Goal: Task Accomplishment & Management: Use online tool/utility

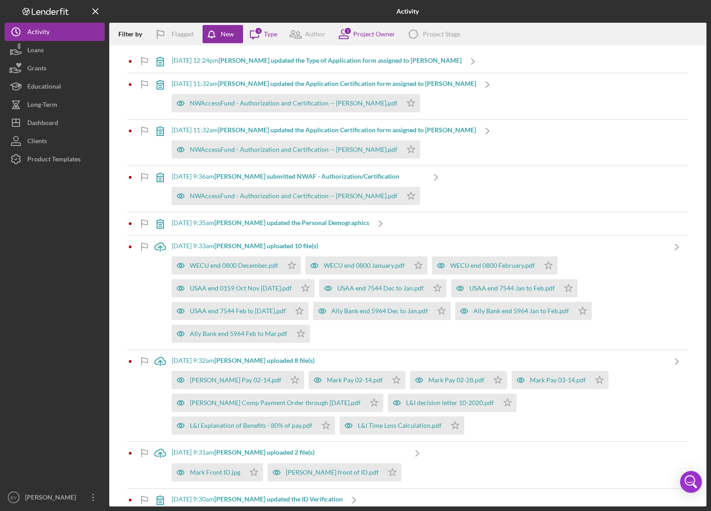
click at [50, 159] on div "Product Templates" at bounding box center [53, 160] width 53 height 20
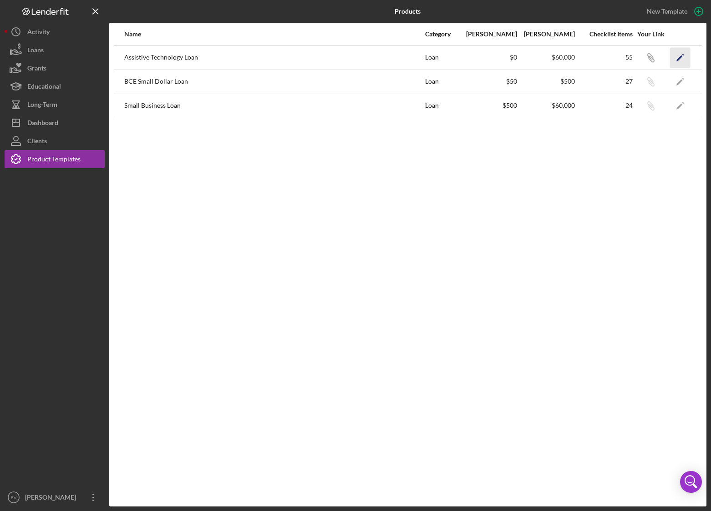
click at [677, 59] on polygon "button" at bounding box center [679, 58] width 6 height 6
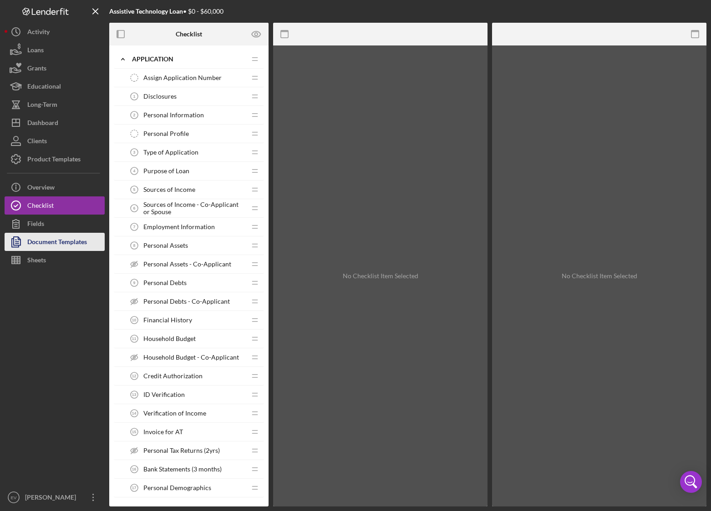
click at [42, 247] on div "Document Templates" at bounding box center [57, 243] width 60 height 20
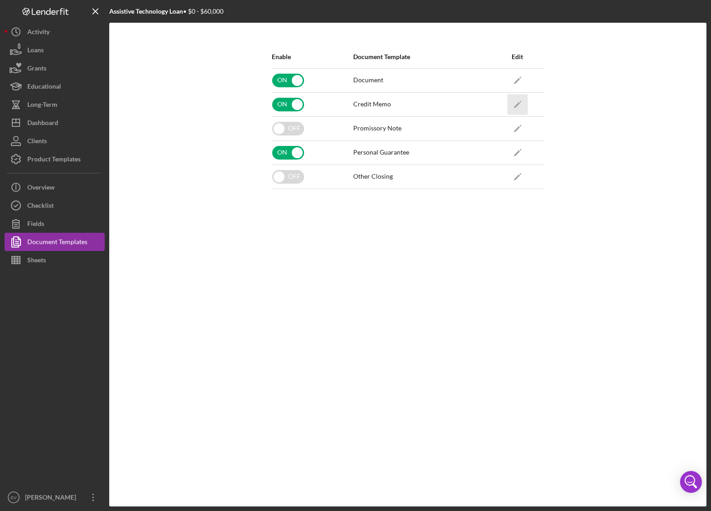
click at [519, 107] on icon "Icon/Edit" at bounding box center [517, 104] width 20 height 20
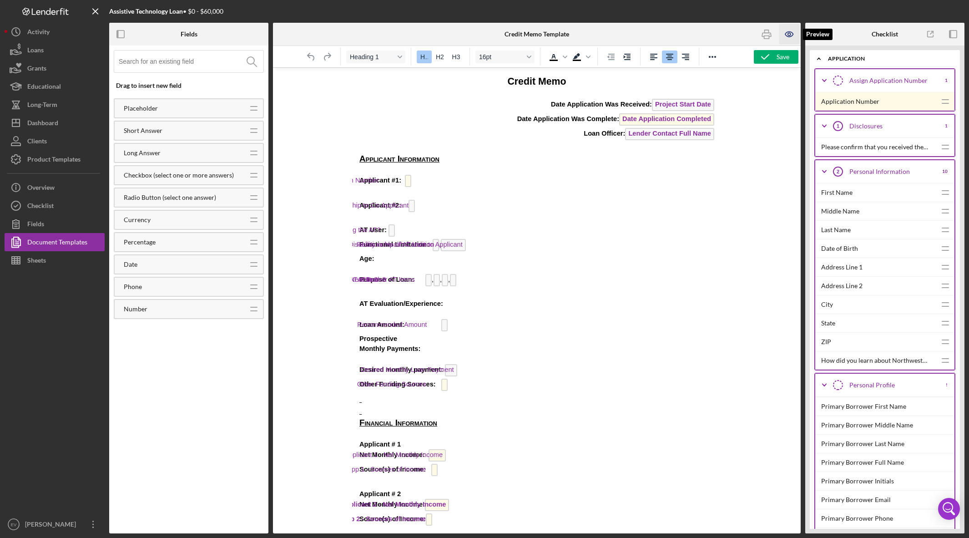
click at [710, 35] on icon "button" at bounding box center [789, 34] width 20 height 20
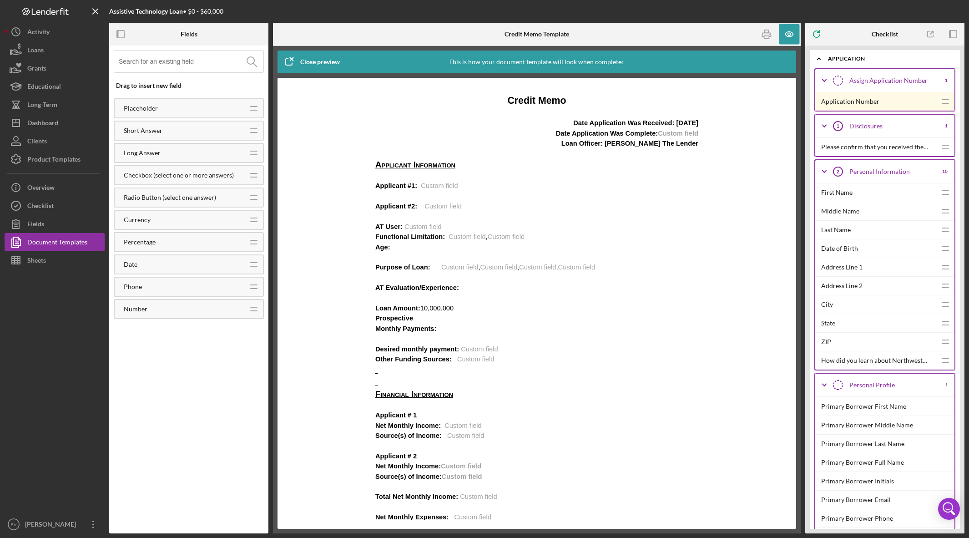
click at [290, 60] on icon "button" at bounding box center [289, 61] width 23 height 23
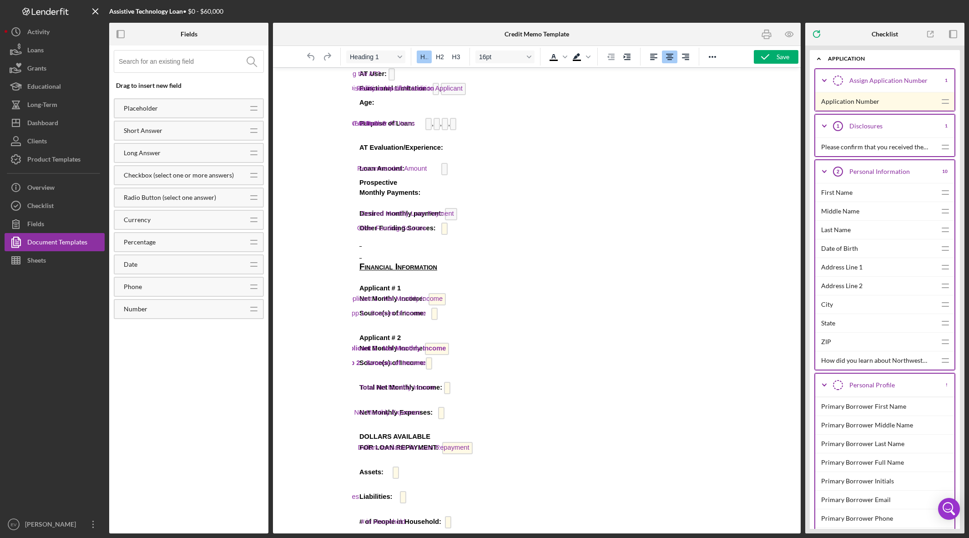
scroll to position [25, 0]
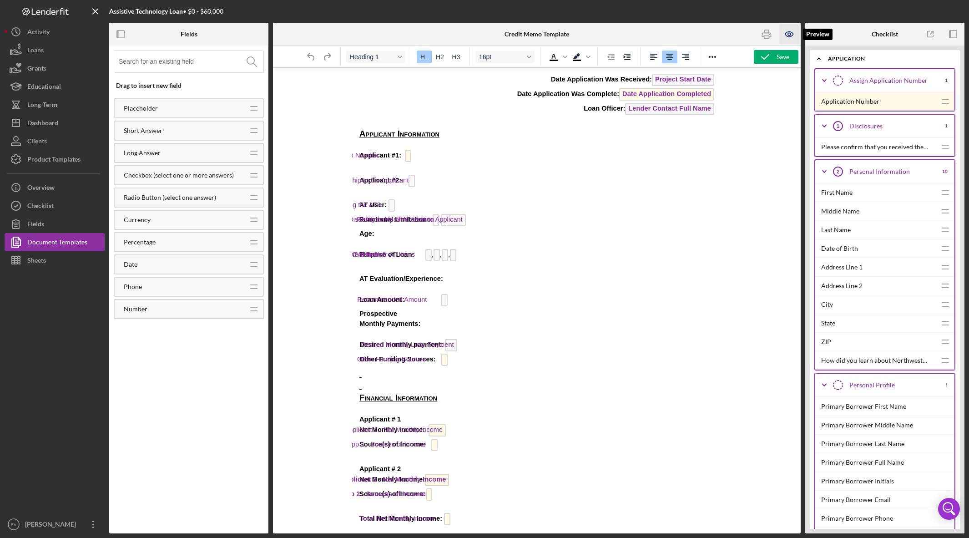
click at [710, 36] on icon "button" at bounding box center [789, 34] width 8 height 5
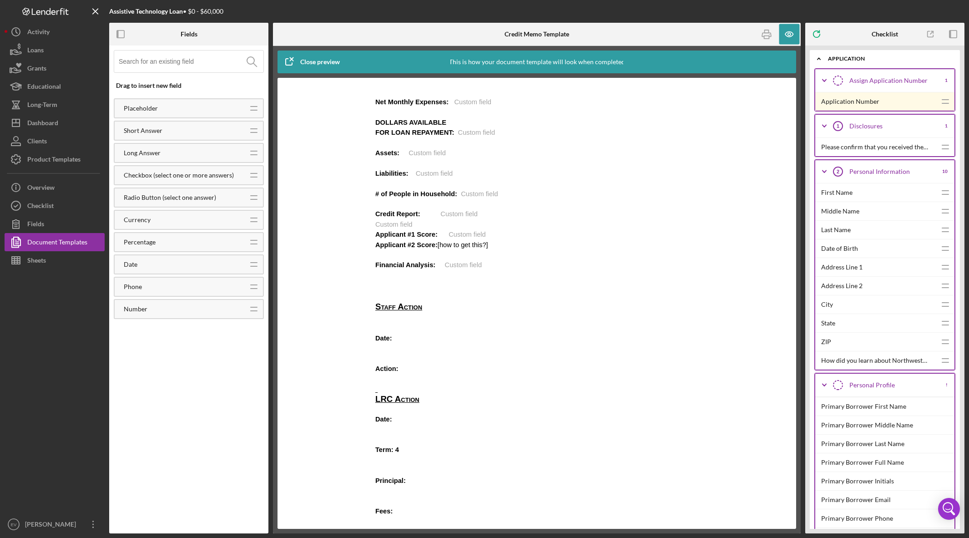
scroll to position [409, 0]
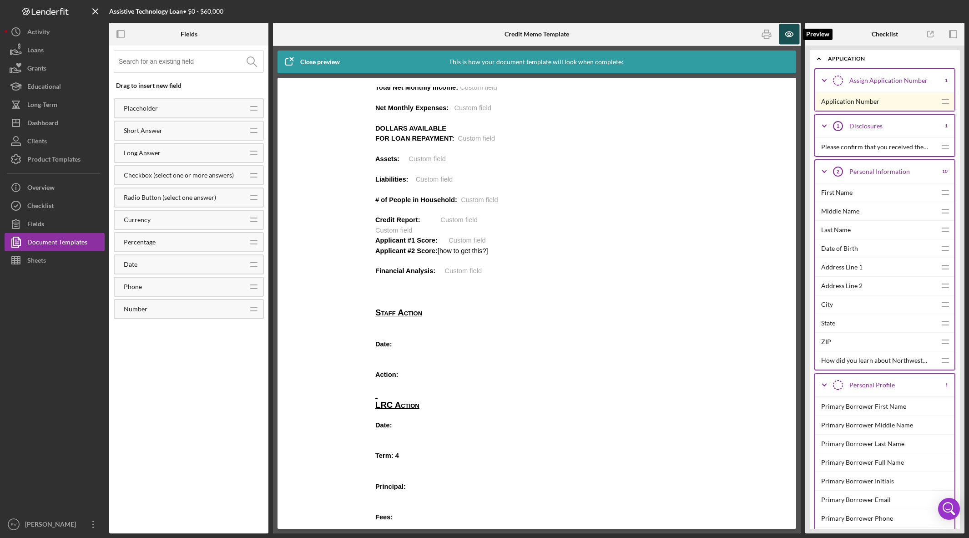
click at [710, 33] on icon "button" at bounding box center [789, 34] width 20 height 20
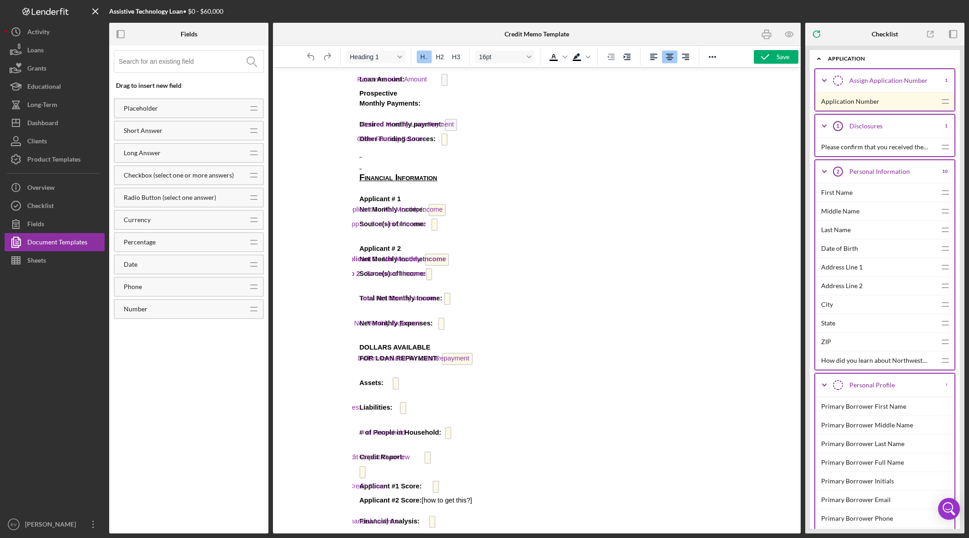
scroll to position [0, 0]
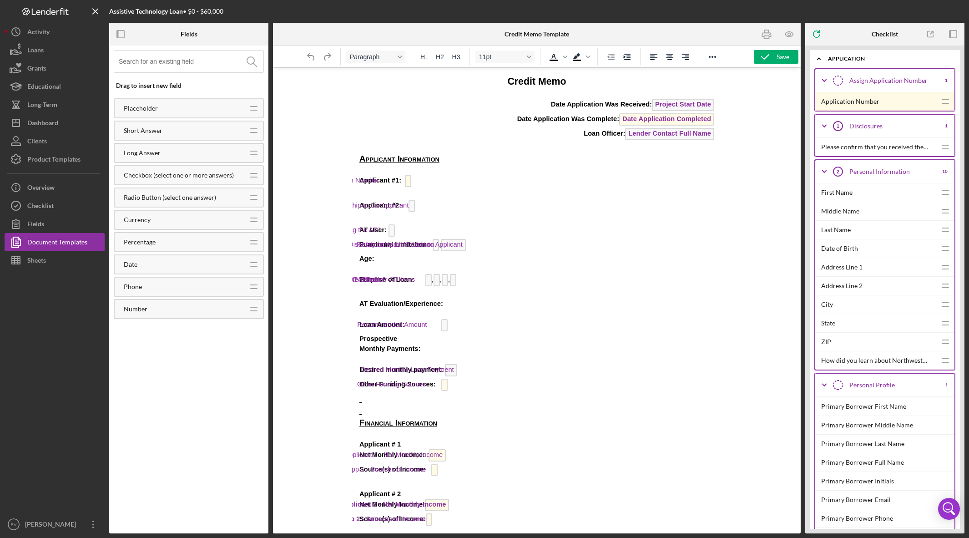
click at [403, 180] on span "Application Number" at bounding box center [407, 180] width 12 height 7
click at [56, 51] on button "Loans" at bounding box center [55, 50] width 100 height 18
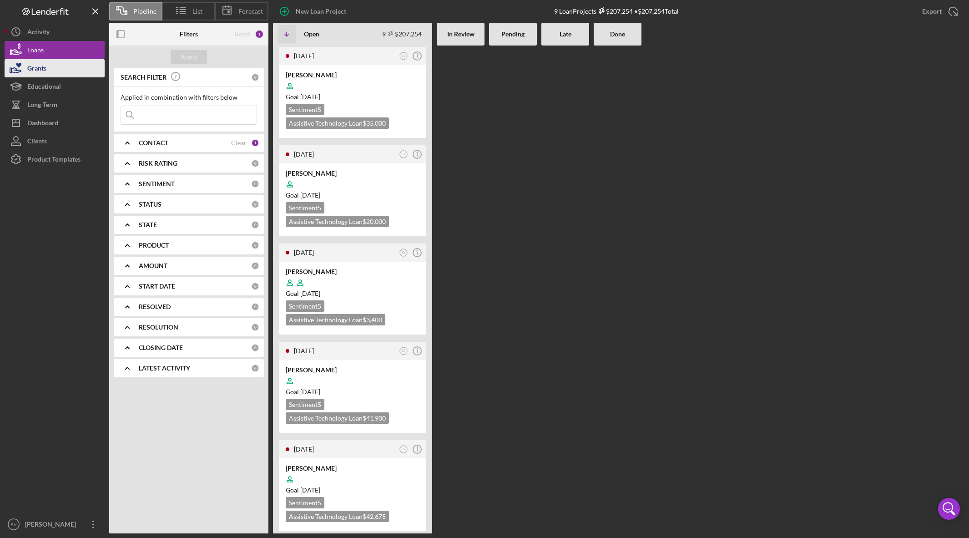
click at [57, 69] on button "Grants" at bounding box center [55, 68] width 100 height 18
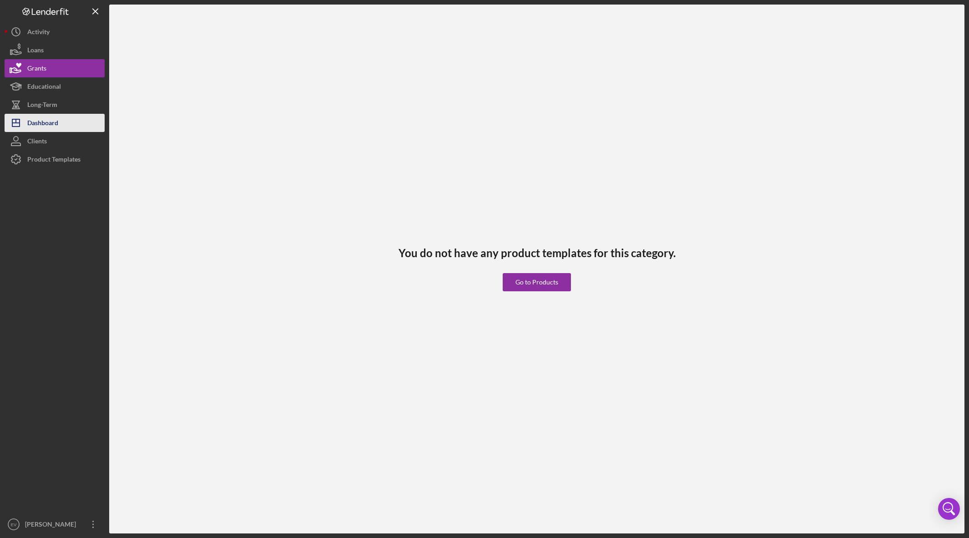
click at [56, 127] on div "Dashboard" at bounding box center [42, 124] width 31 height 20
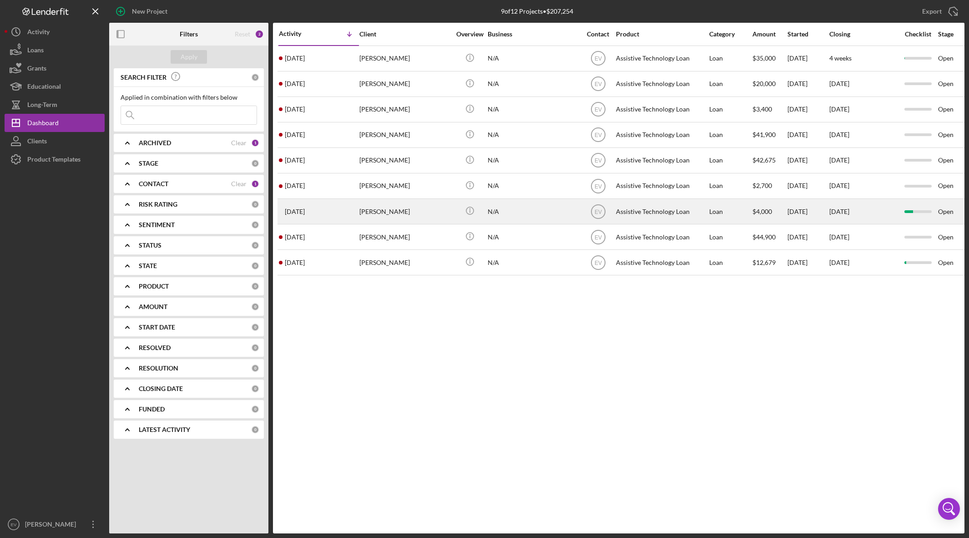
click at [710, 211] on div "Open" at bounding box center [960, 211] width 44 height 24
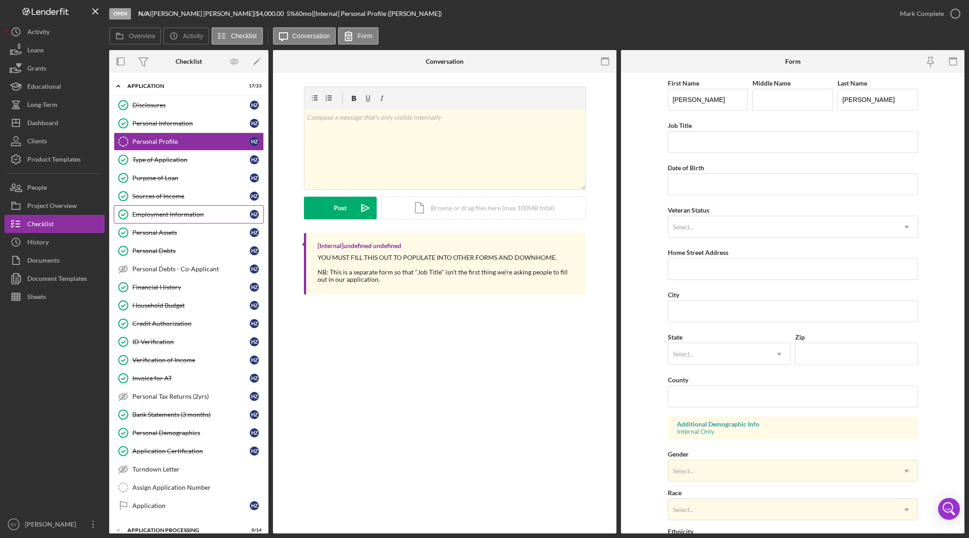
scroll to position [52, 0]
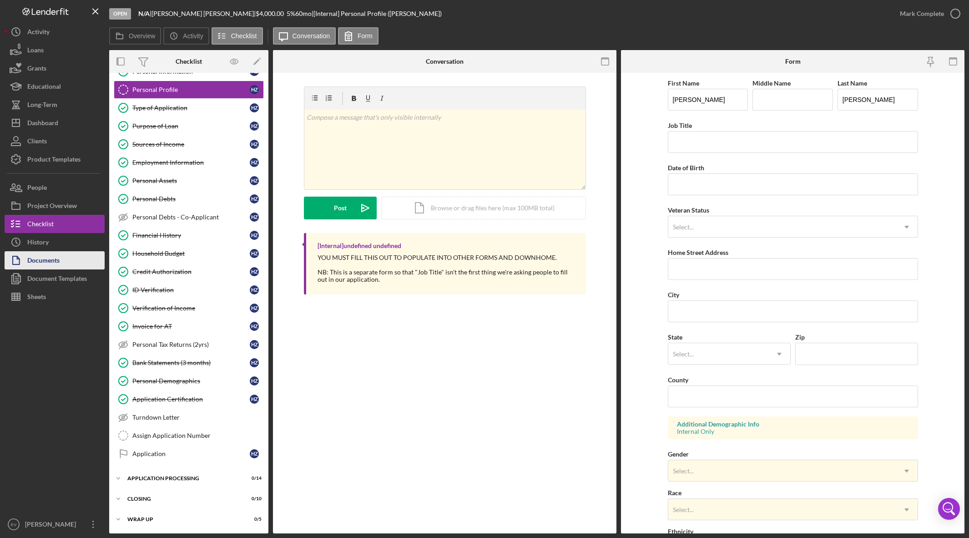
click at [65, 265] on button "Documents" at bounding box center [55, 260] width 100 height 18
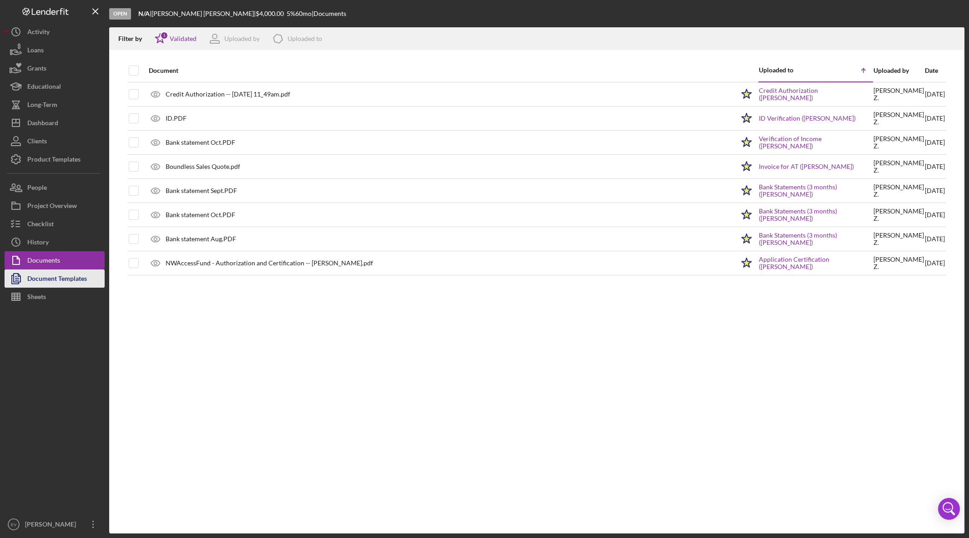
click at [59, 275] on div "Document Templates" at bounding box center [57, 279] width 60 height 20
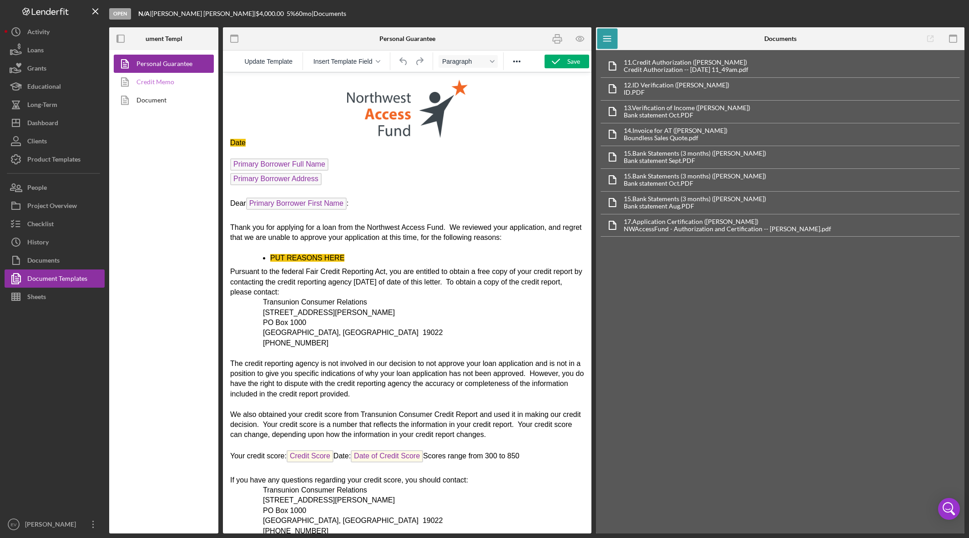
click at [143, 80] on link "Credit Memo" at bounding box center [162, 82] width 96 height 18
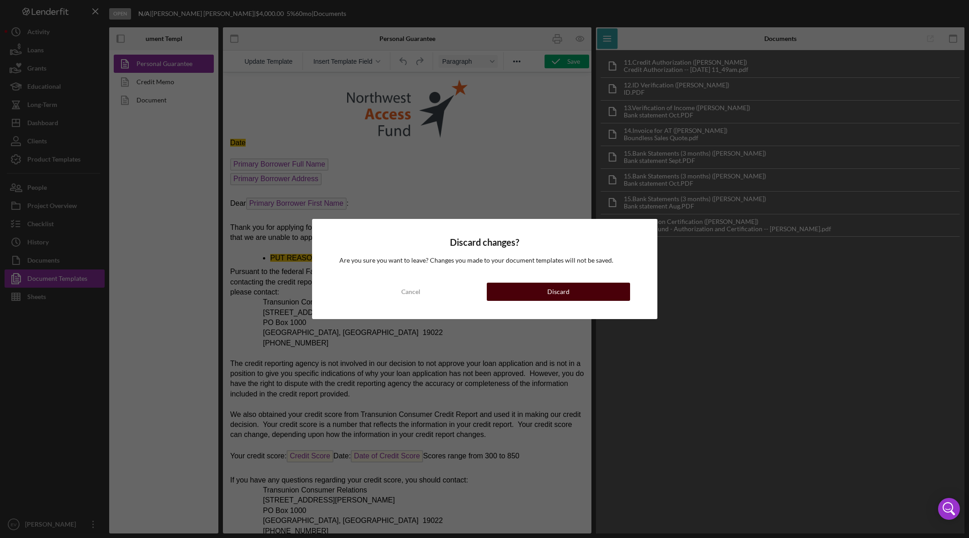
click at [500, 289] on button "Discard" at bounding box center [558, 292] width 143 height 18
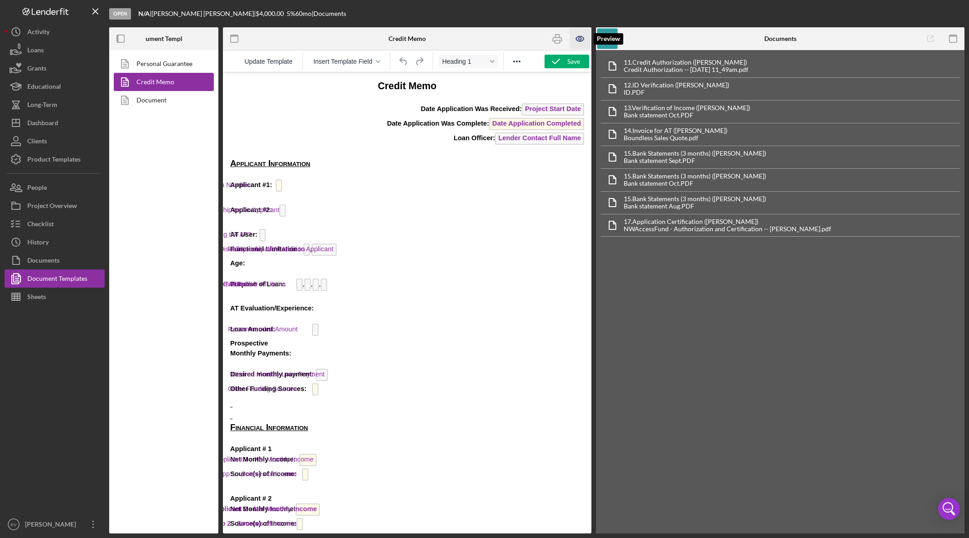
click at [580, 40] on icon "button" at bounding box center [580, 38] width 3 height 3
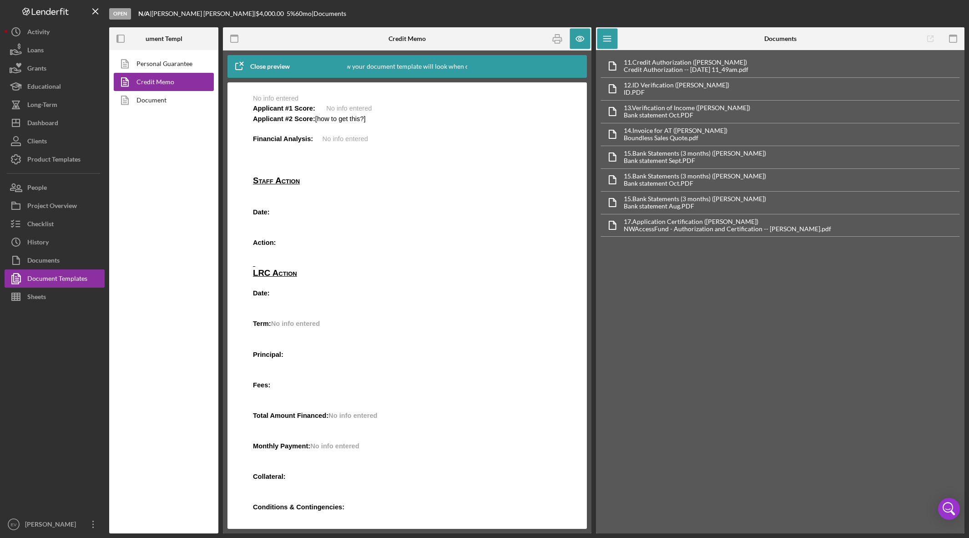
scroll to position [540, 0]
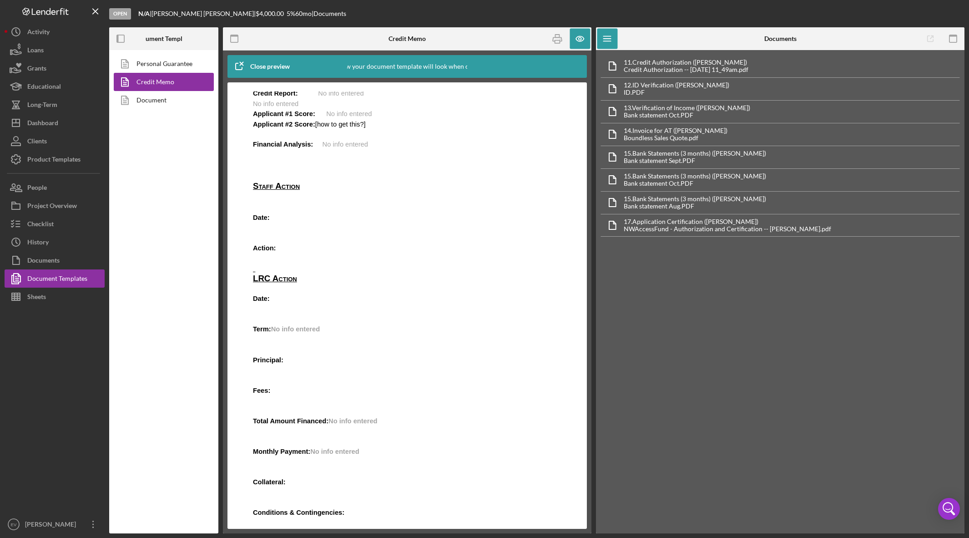
click at [312, 450] on span "No info entered" at bounding box center [334, 451] width 49 height 7
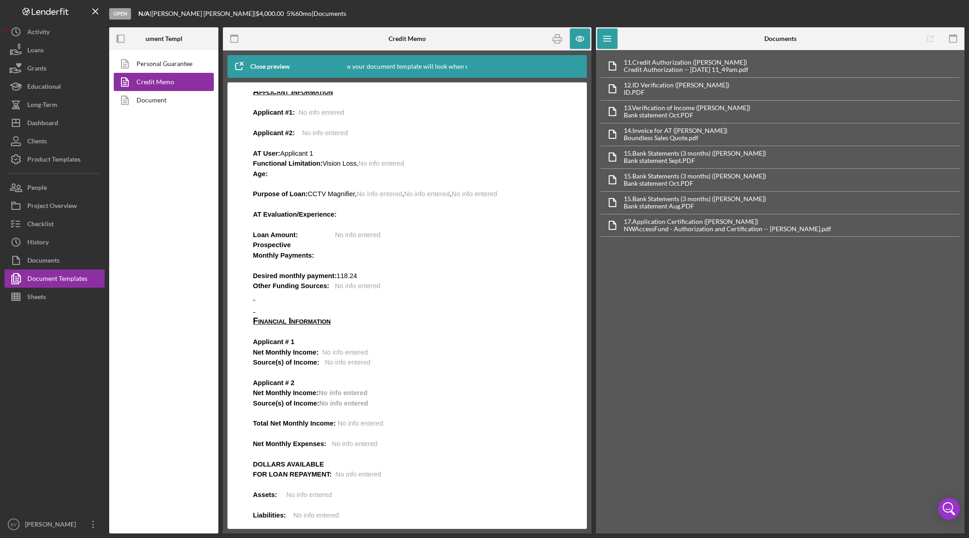
scroll to position [0, 0]
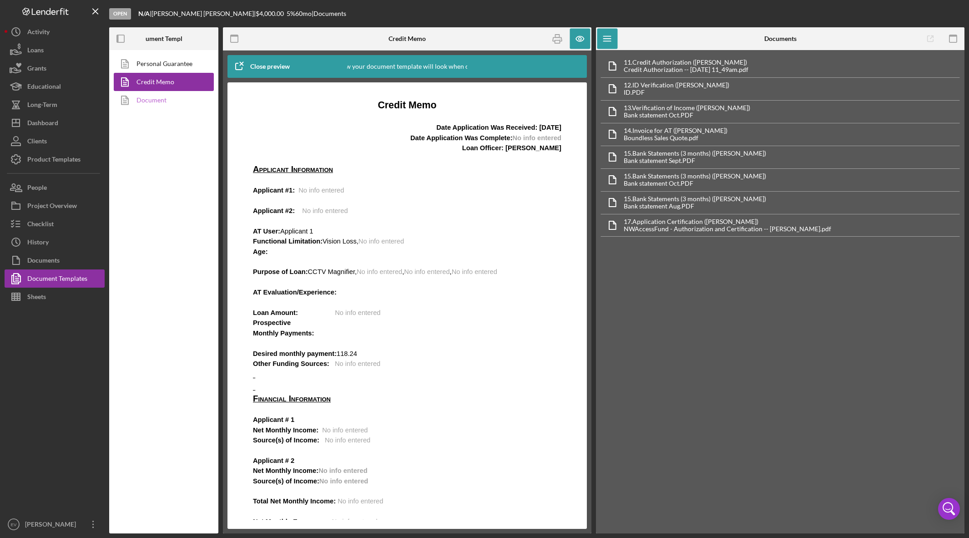
click at [158, 103] on link "Document" at bounding box center [162, 100] width 96 height 18
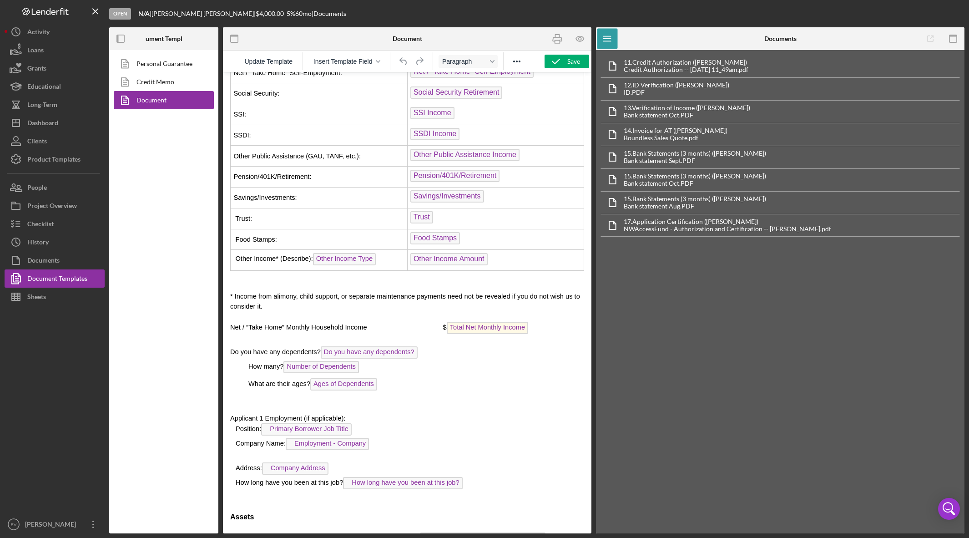
scroll to position [2200, 0]
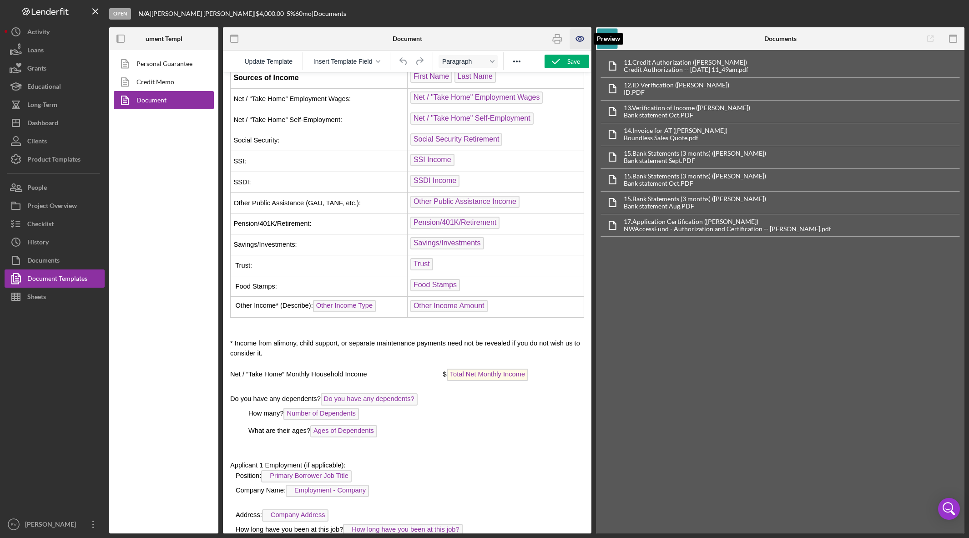
click at [575, 41] on icon "button" at bounding box center [580, 39] width 20 height 20
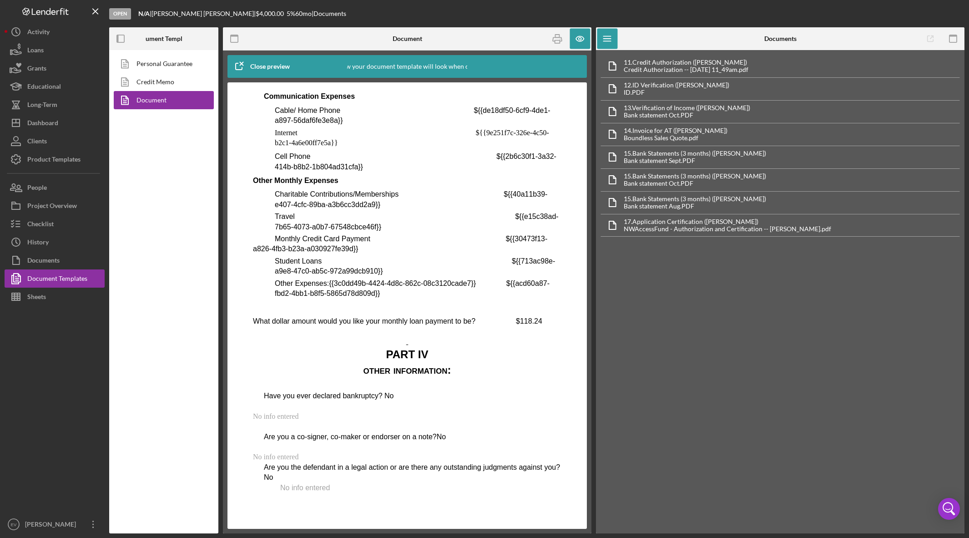
scroll to position [3966, 0]
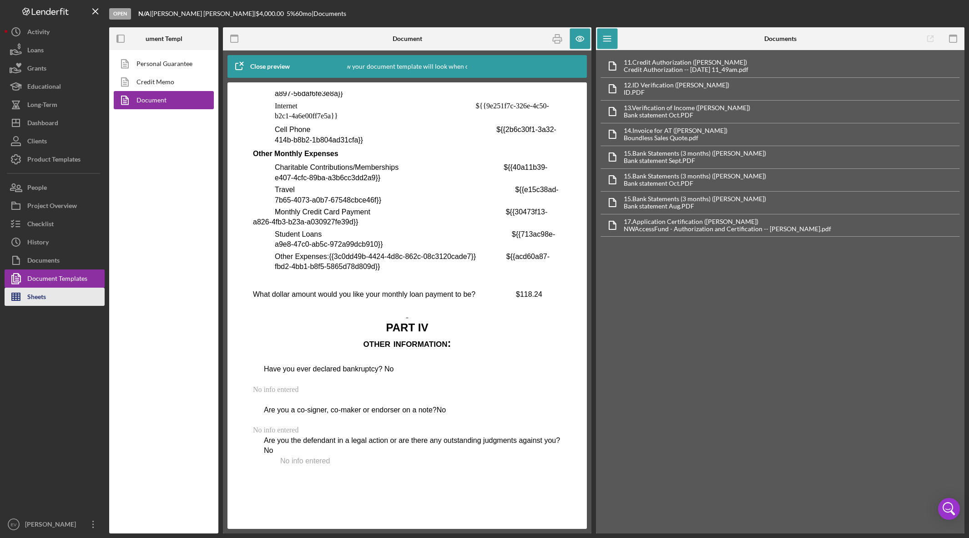
click at [54, 295] on button "Sheets" at bounding box center [55, 297] width 100 height 18
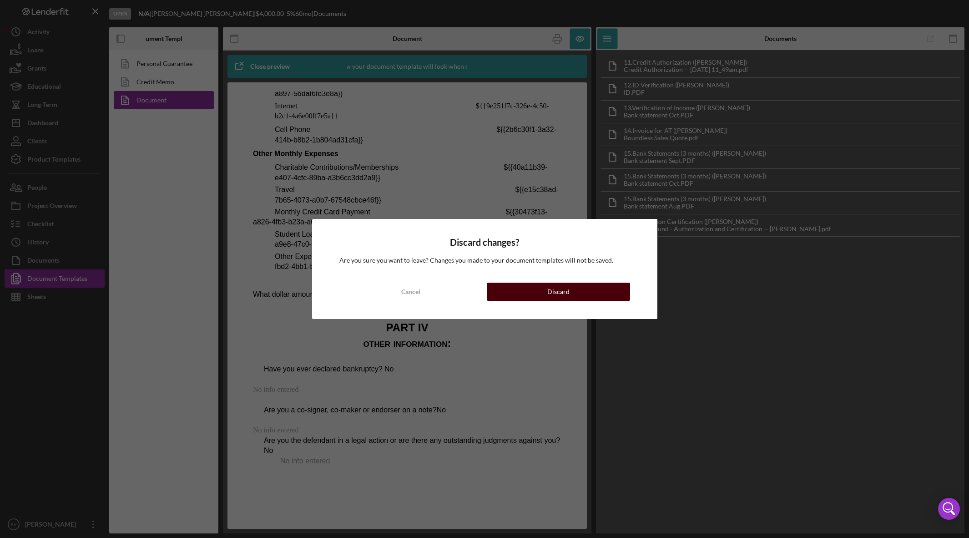
click at [550, 293] on div "Discard" at bounding box center [558, 292] width 22 height 18
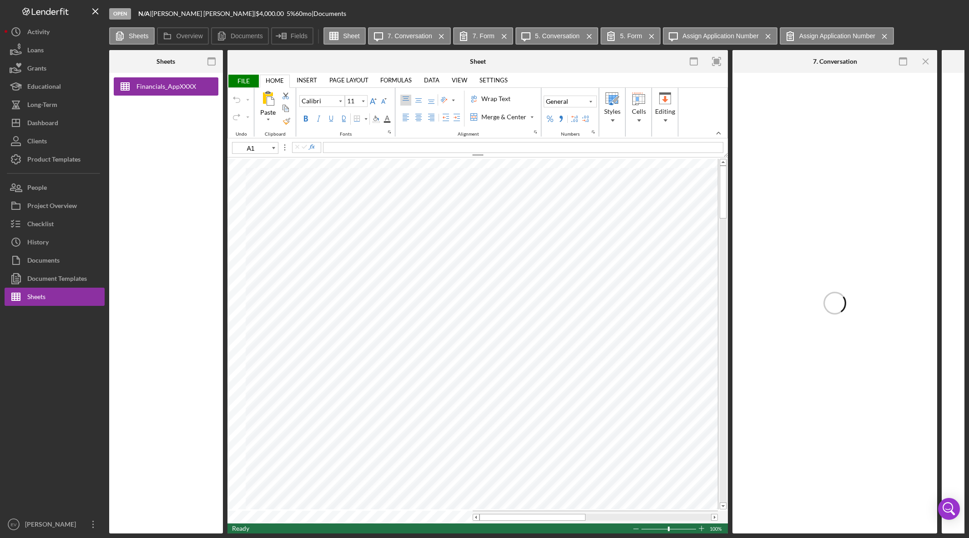
type input "10"
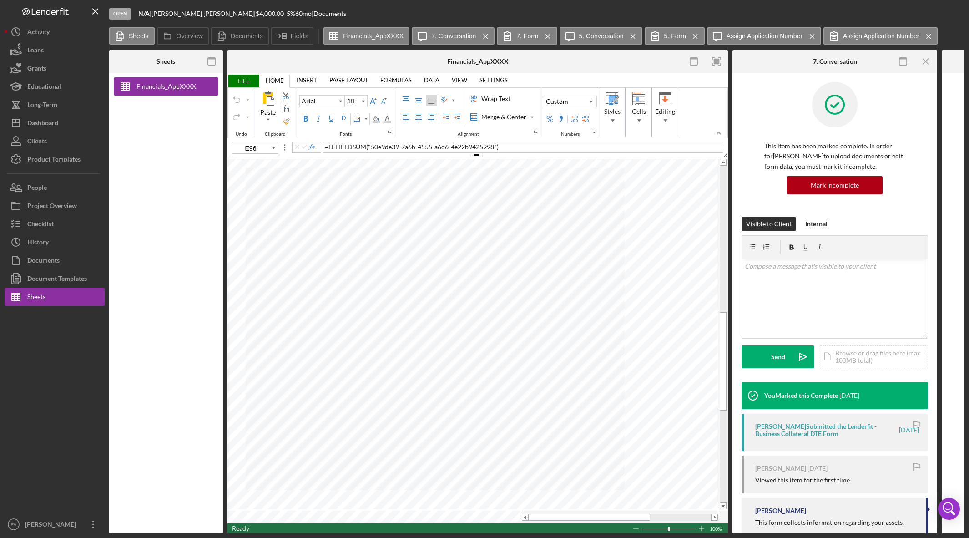
type input "A83"
click at [52, 38] on button "Icon/History Activity" at bounding box center [55, 32] width 100 height 18
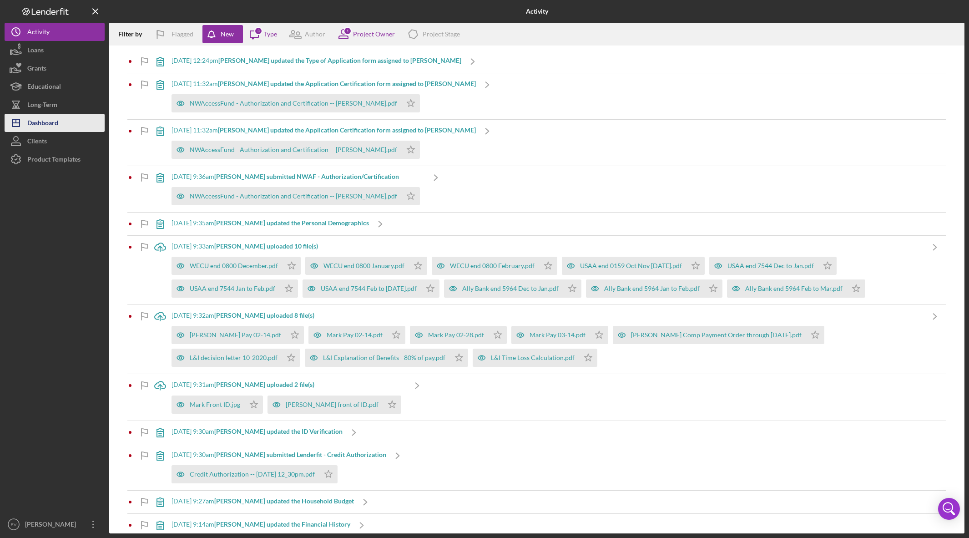
click at [59, 124] on button "Icon/Dashboard Dashboard" at bounding box center [55, 123] width 100 height 18
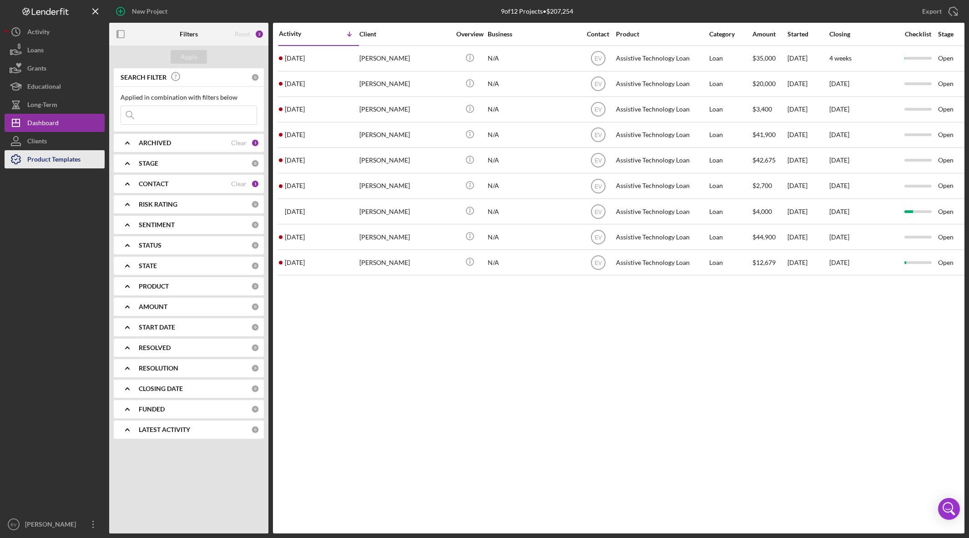
click at [41, 159] on div "Product Templates" at bounding box center [53, 160] width 53 height 20
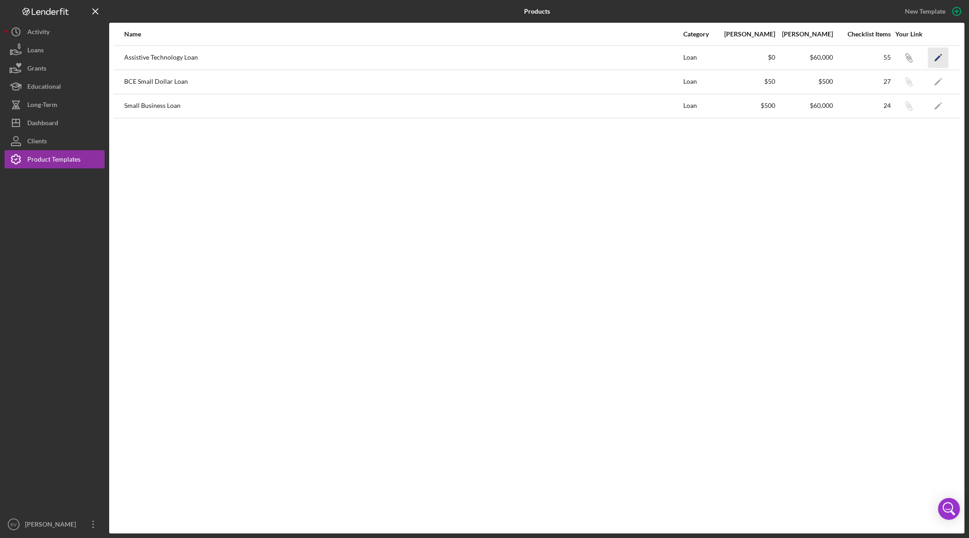
click at [710, 57] on icon "Icon/Edit" at bounding box center [938, 57] width 20 height 20
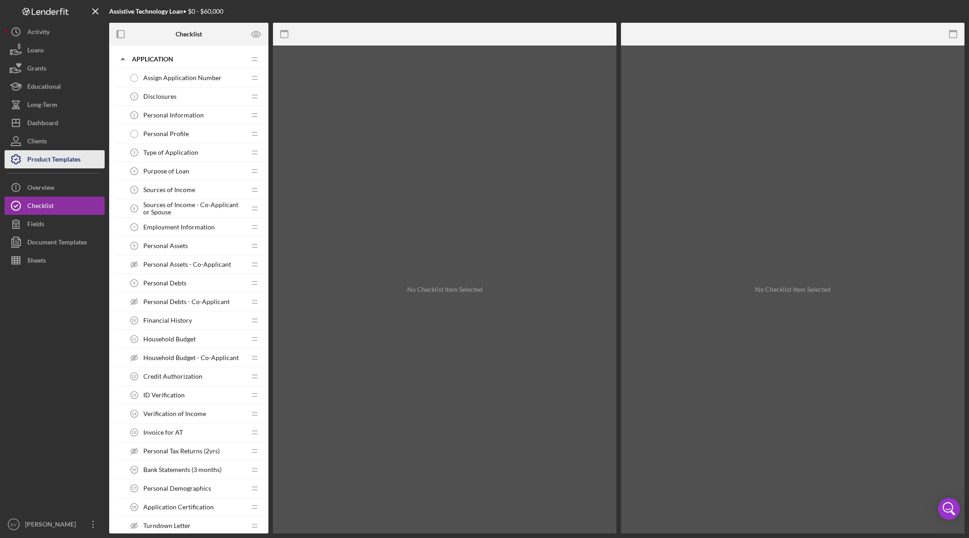
click at [60, 158] on div "Product Templates" at bounding box center [53, 160] width 53 height 20
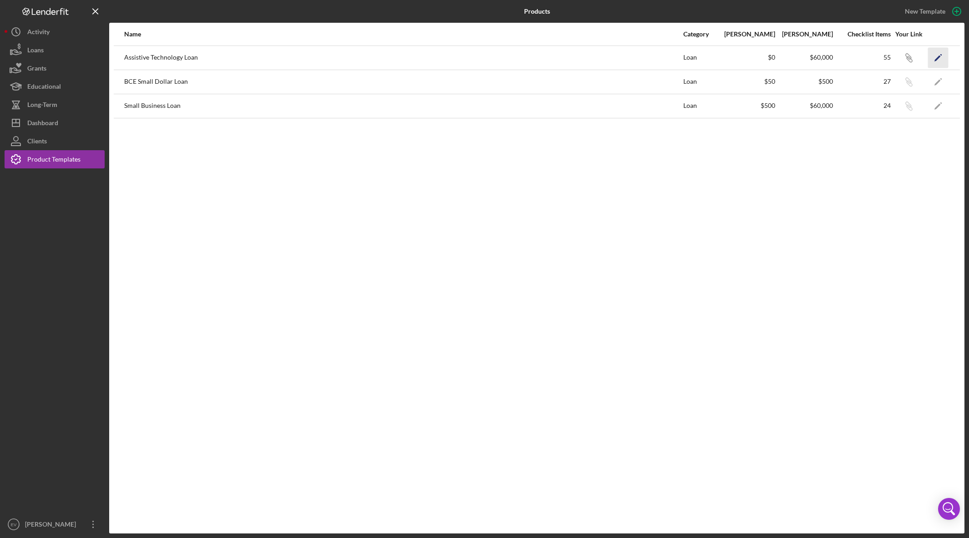
click at [710, 57] on icon "Icon/Edit" at bounding box center [938, 57] width 20 height 20
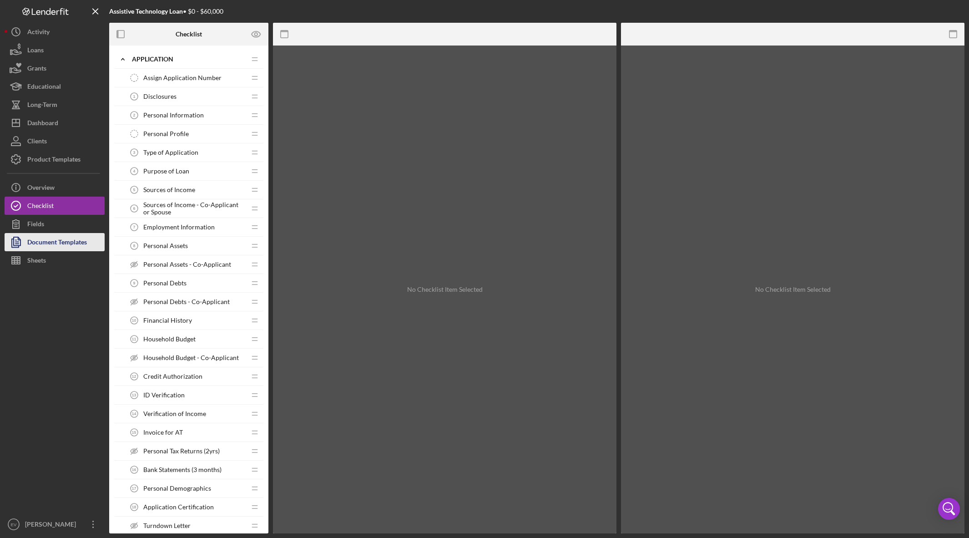
click at [77, 245] on div "Document Templates" at bounding box center [57, 243] width 60 height 20
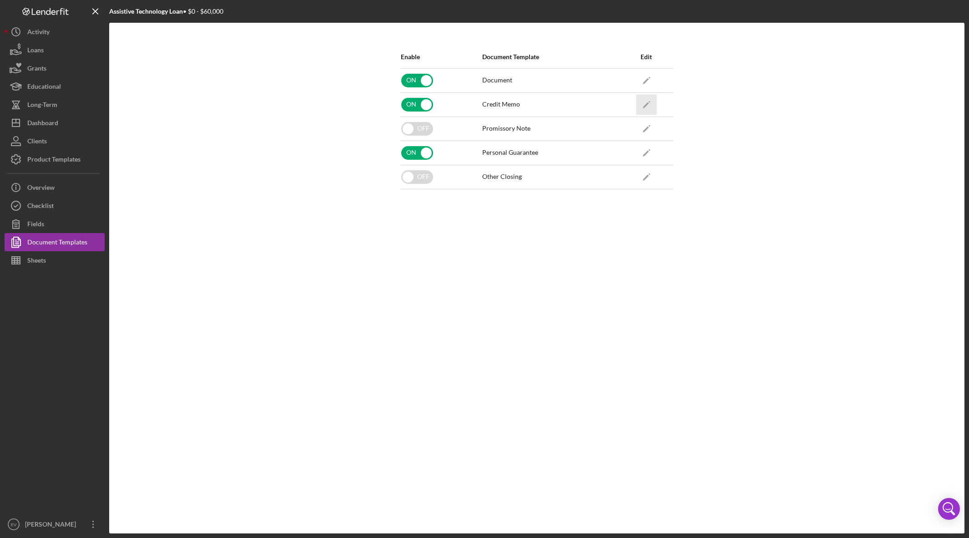
click at [651, 103] on icon "Icon/Edit" at bounding box center [646, 104] width 20 height 20
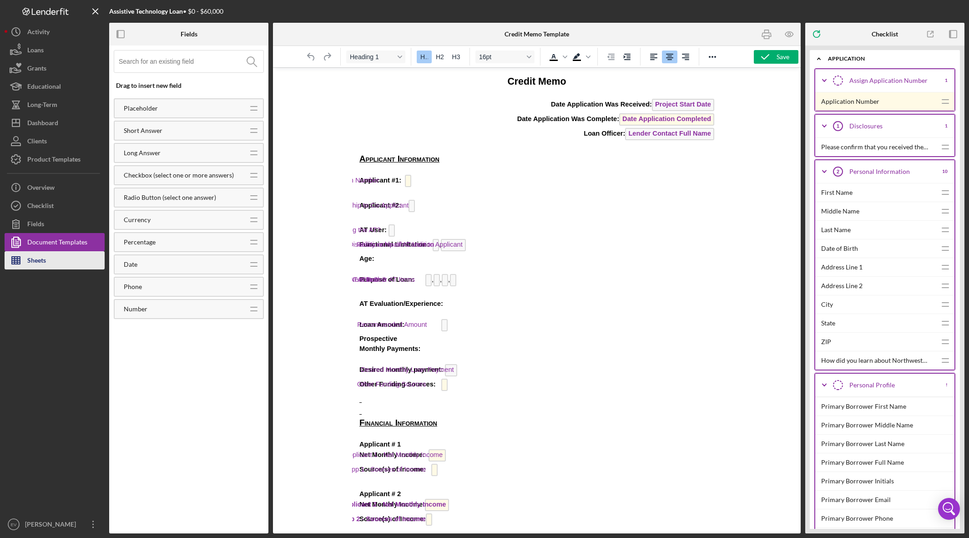
click at [63, 255] on button "Sheets" at bounding box center [55, 260] width 100 height 18
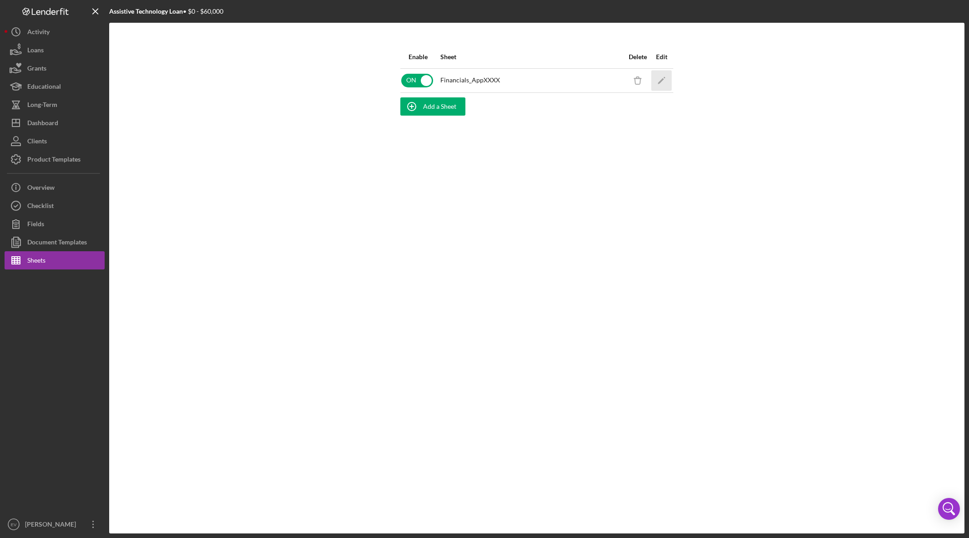
click at [670, 81] on icon "Icon/Edit" at bounding box center [661, 80] width 20 height 20
